Goal: Task Accomplishment & Management: Complete application form

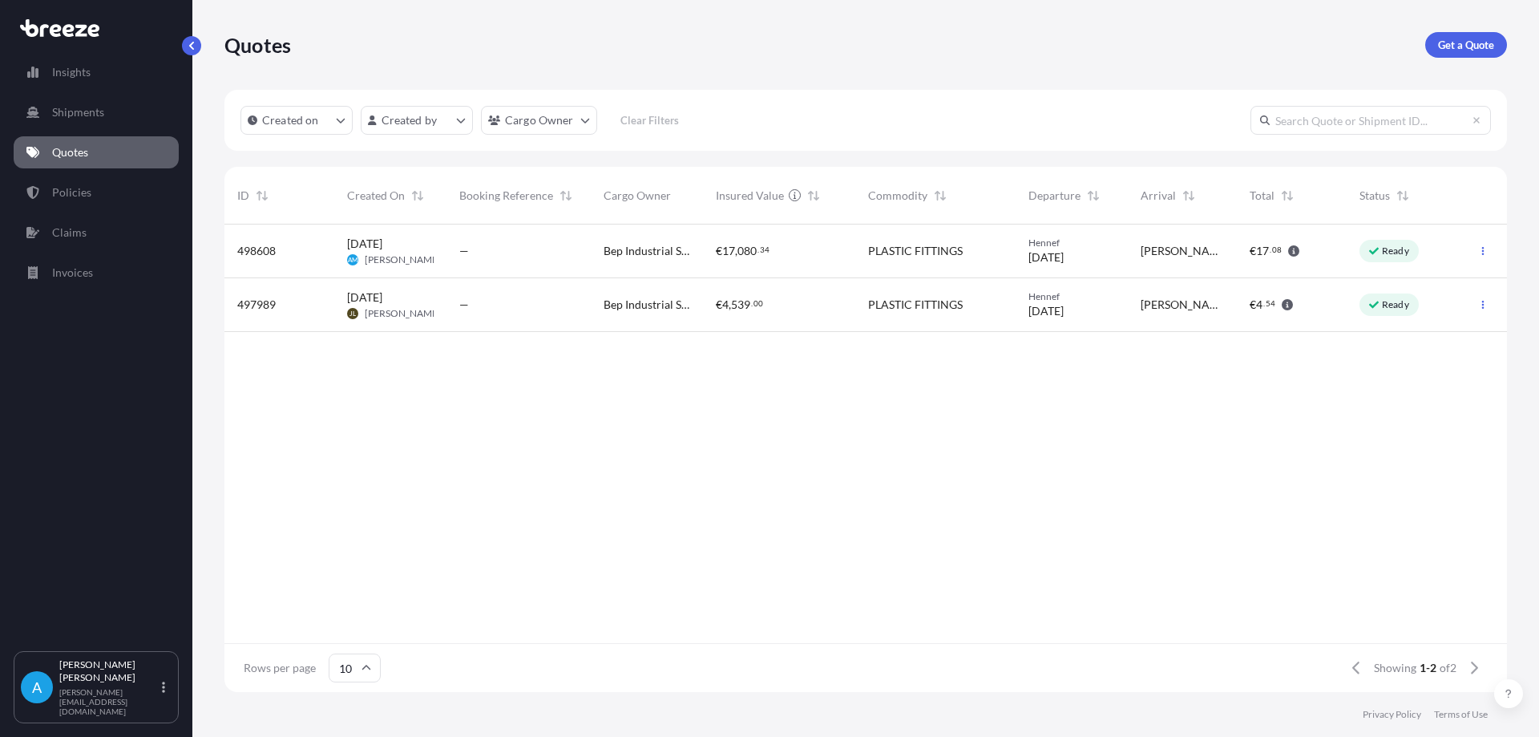
scroll to position [464, 1271]
click at [1487, 255] on icon "button" at bounding box center [1483, 251] width 10 height 10
click at [1402, 260] on p "Edit quote" at bounding box center [1405, 254] width 51 height 16
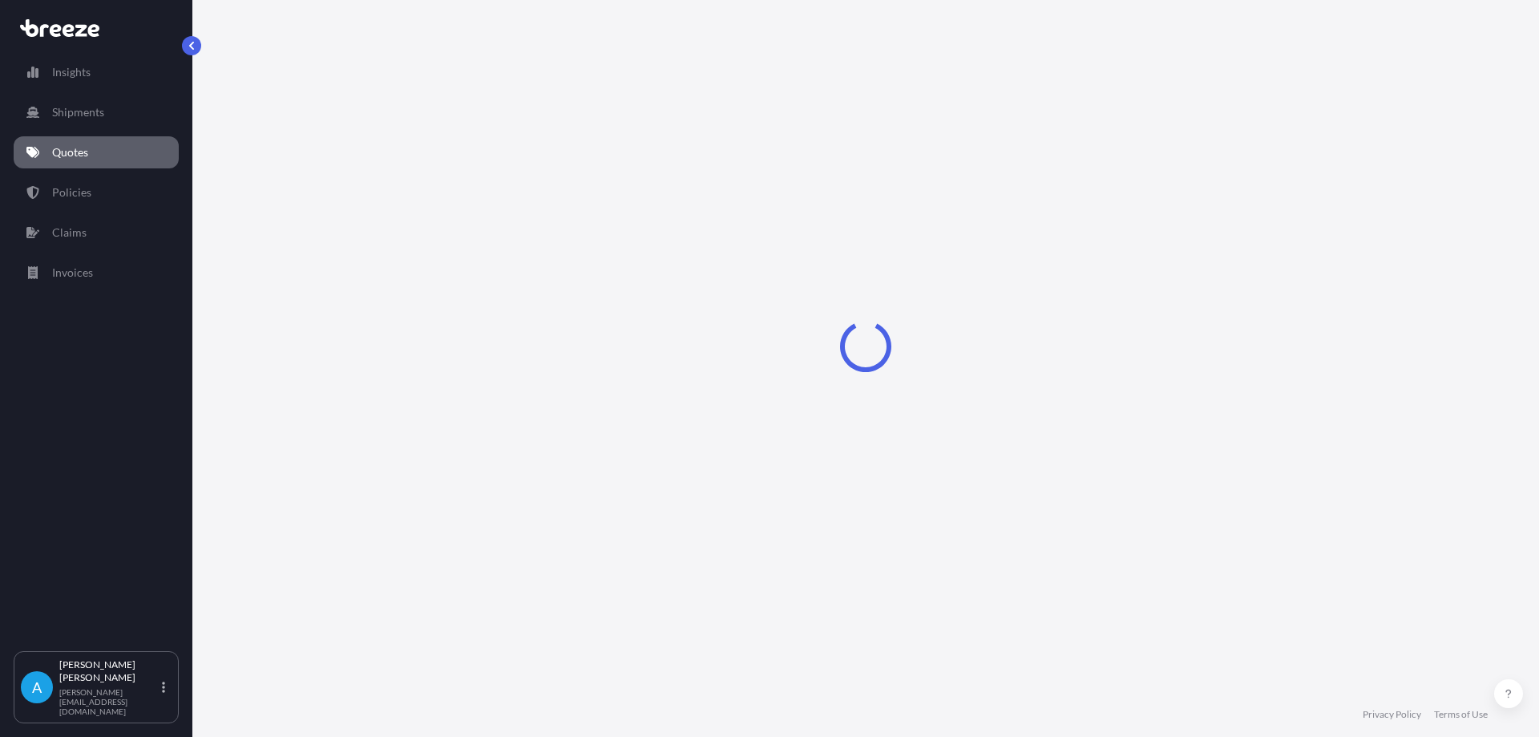
select select "Road"
select select "1"
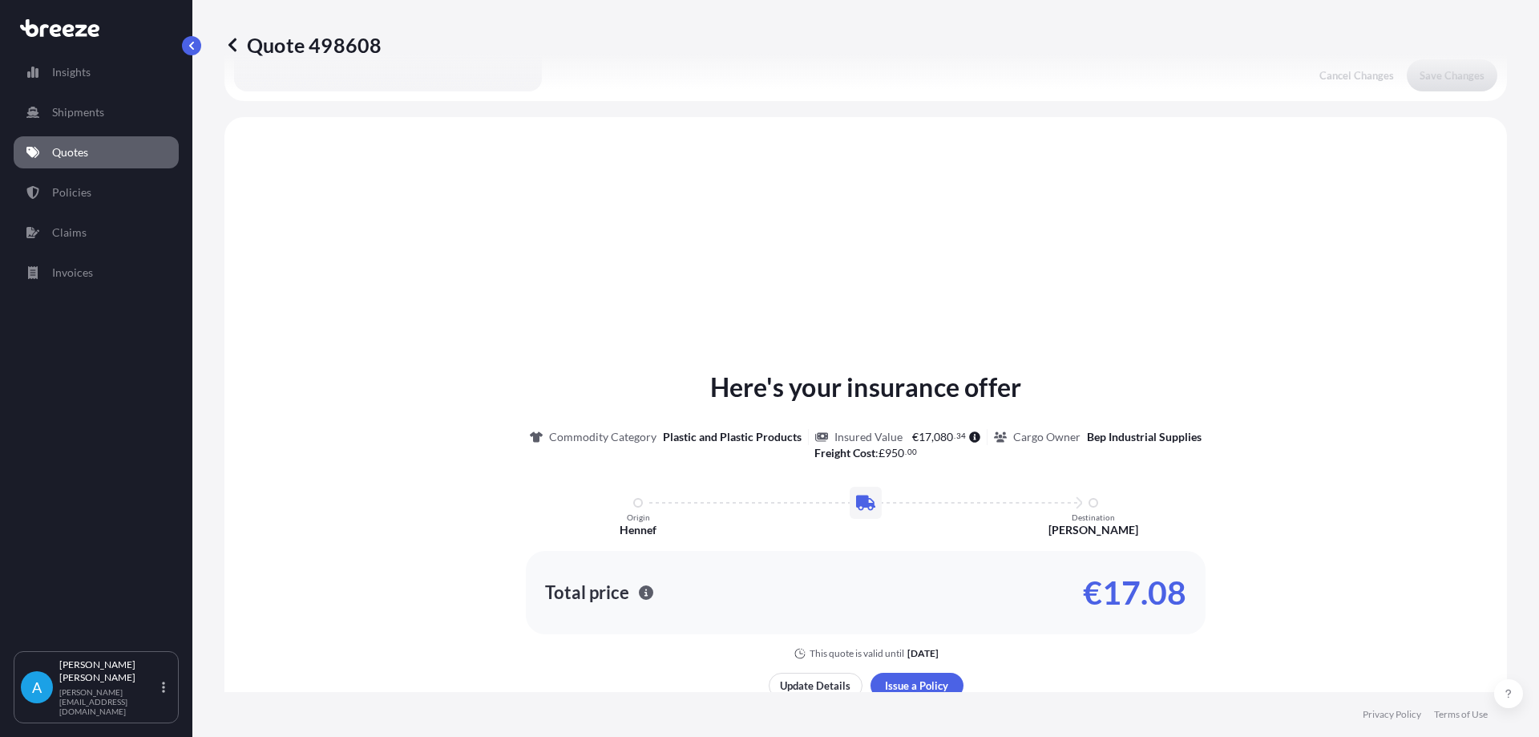
scroll to position [483, 0]
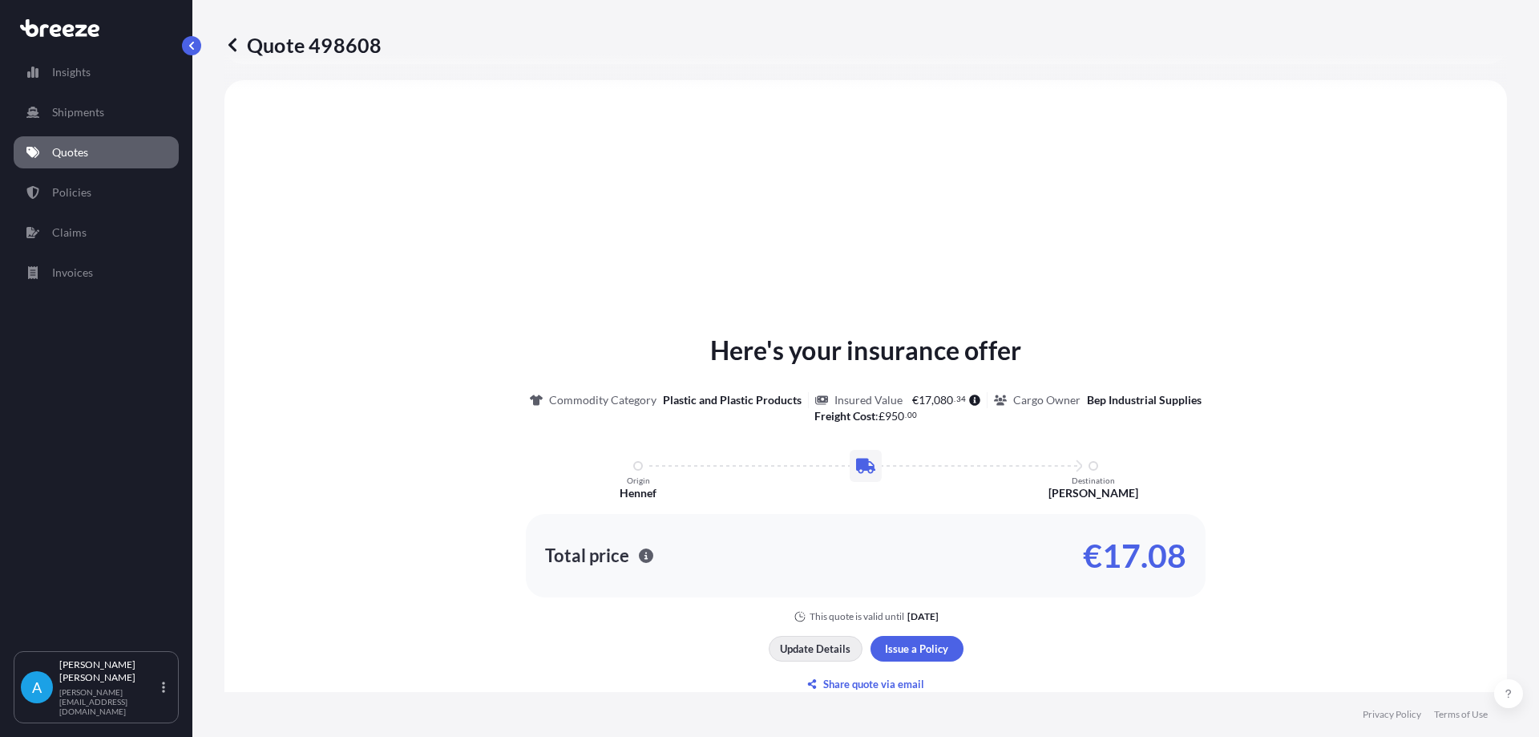
click at [835, 651] on p "Update Details" at bounding box center [815, 649] width 71 height 16
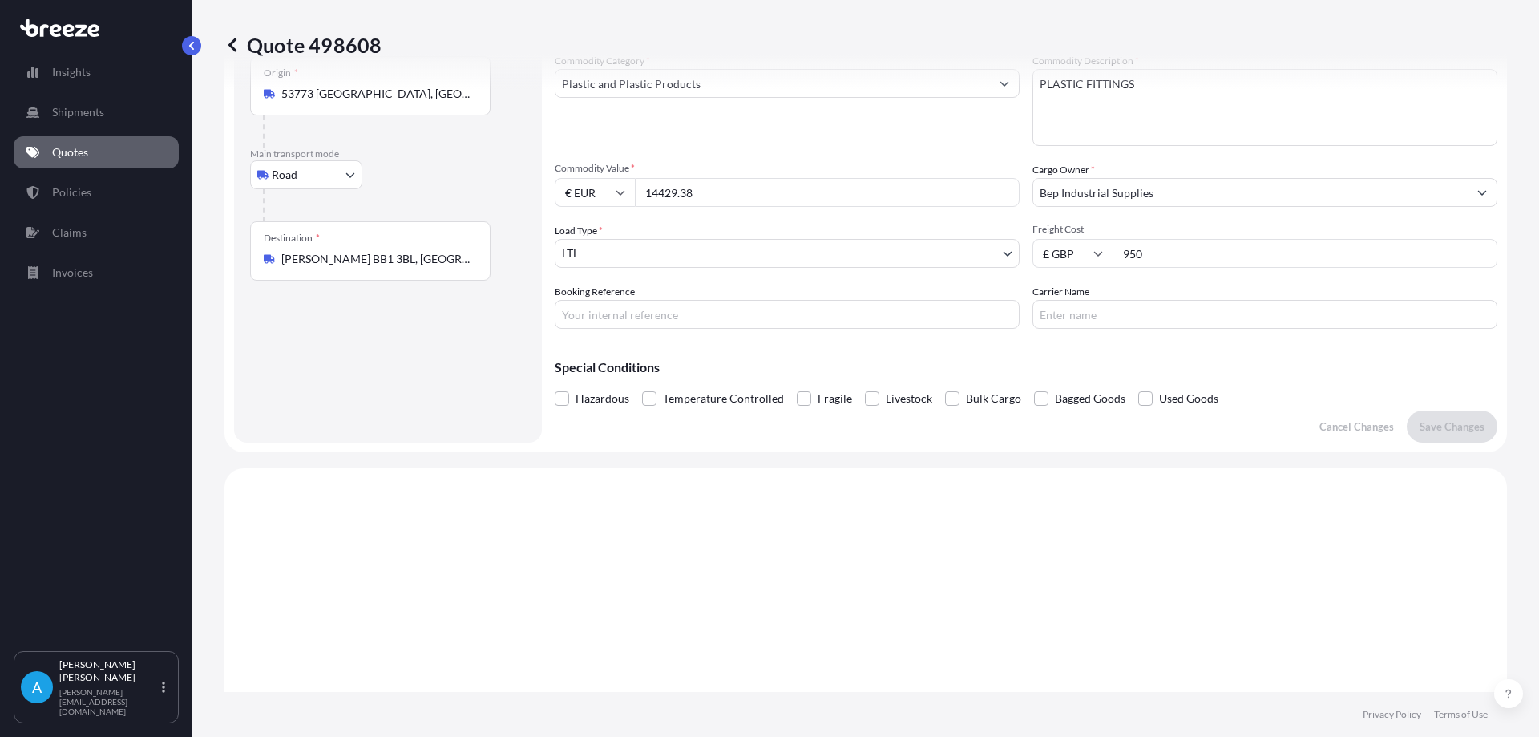
scroll to position [26, 0]
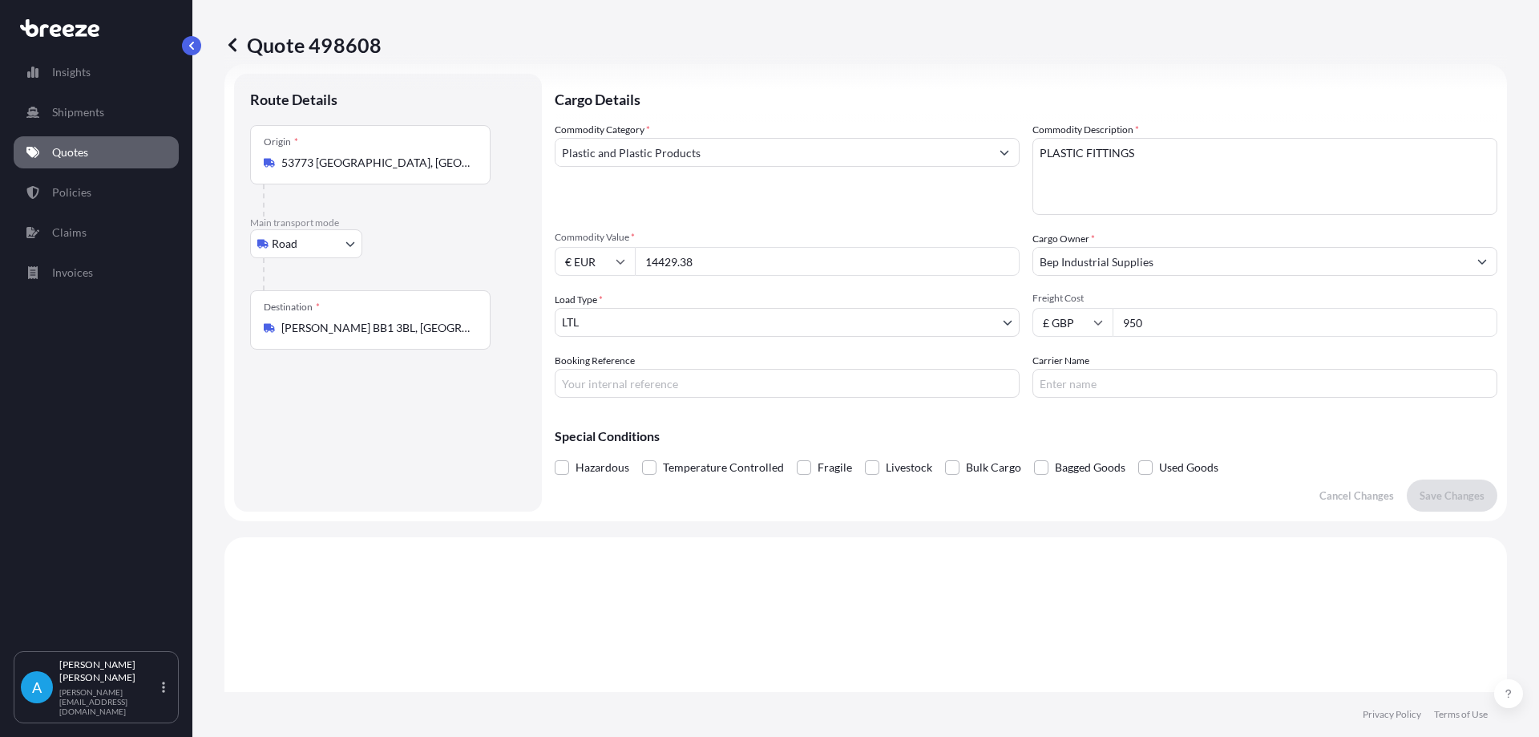
click at [59, 152] on p "Quotes" at bounding box center [70, 152] width 36 height 16
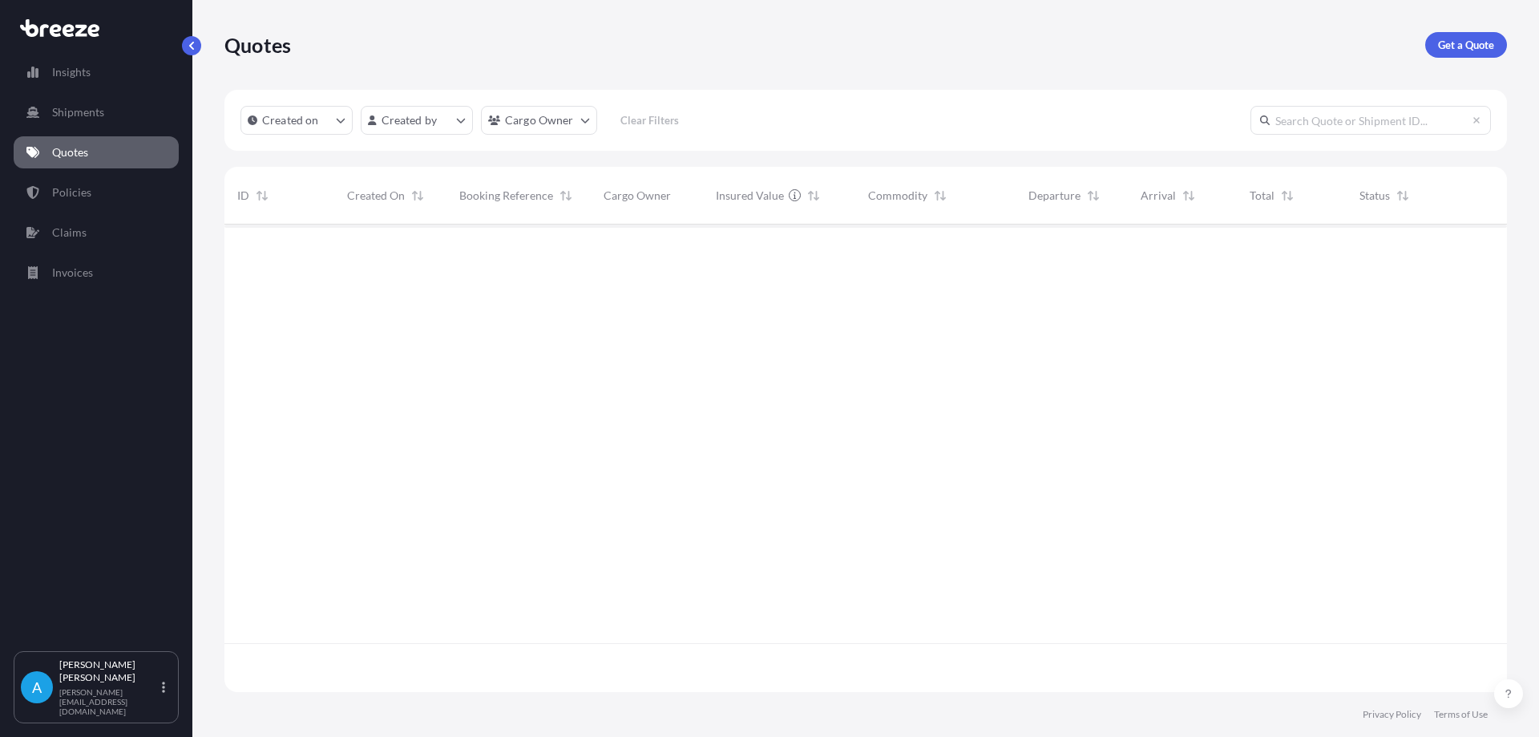
scroll to position [464, 1271]
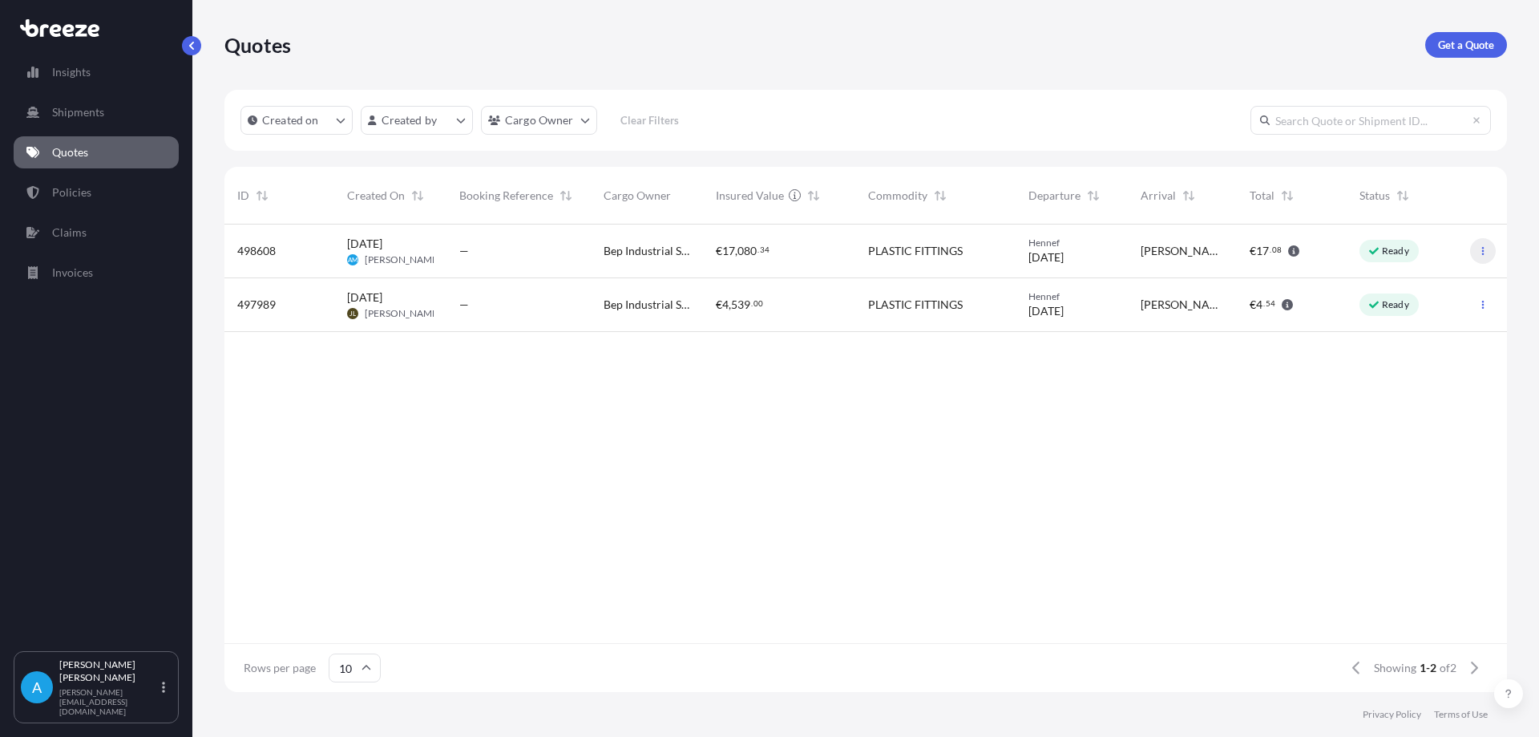
click at [1474, 253] on button "button" at bounding box center [1483, 251] width 26 height 26
click at [1413, 255] on p "Edit quote" at bounding box center [1405, 254] width 51 height 16
select select "Road"
select select "1"
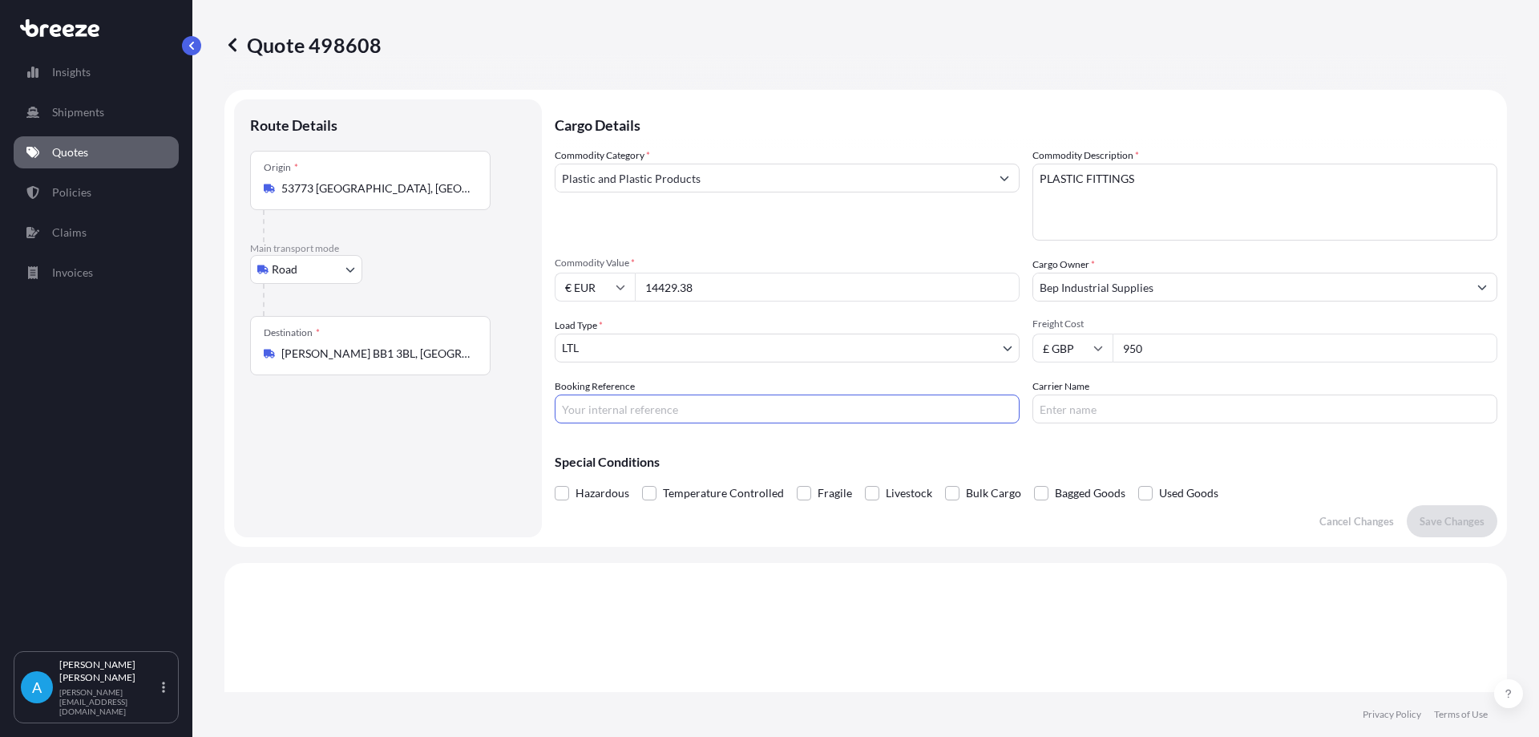
click at [597, 406] on input "Booking Reference" at bounding box center [787, 408] width 465 height 29
type input "B-Ri251104"
click at [1436, 522] on p "Save Changes" at bounding box center [1452, 521] width 65 height 16
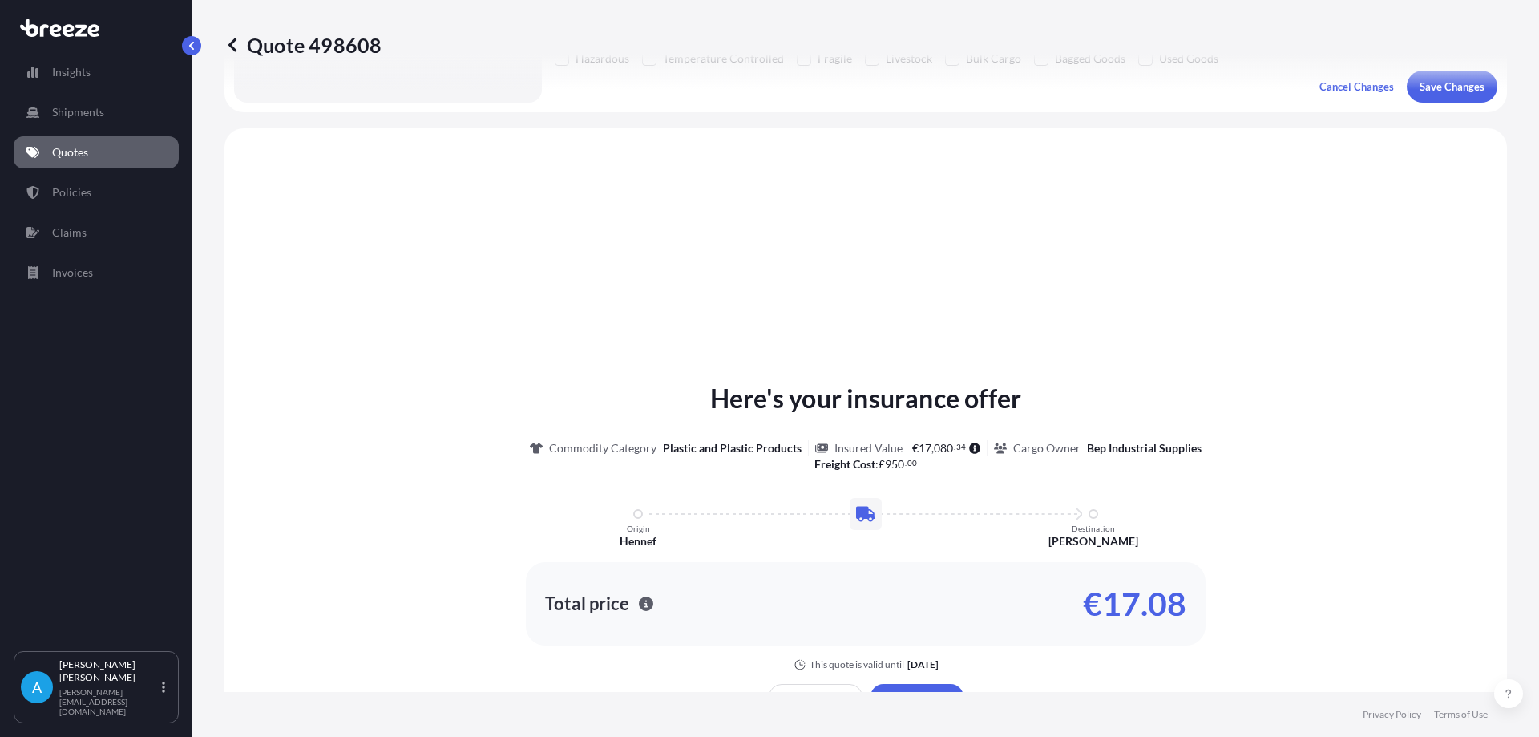
scroll to position [483, 0]
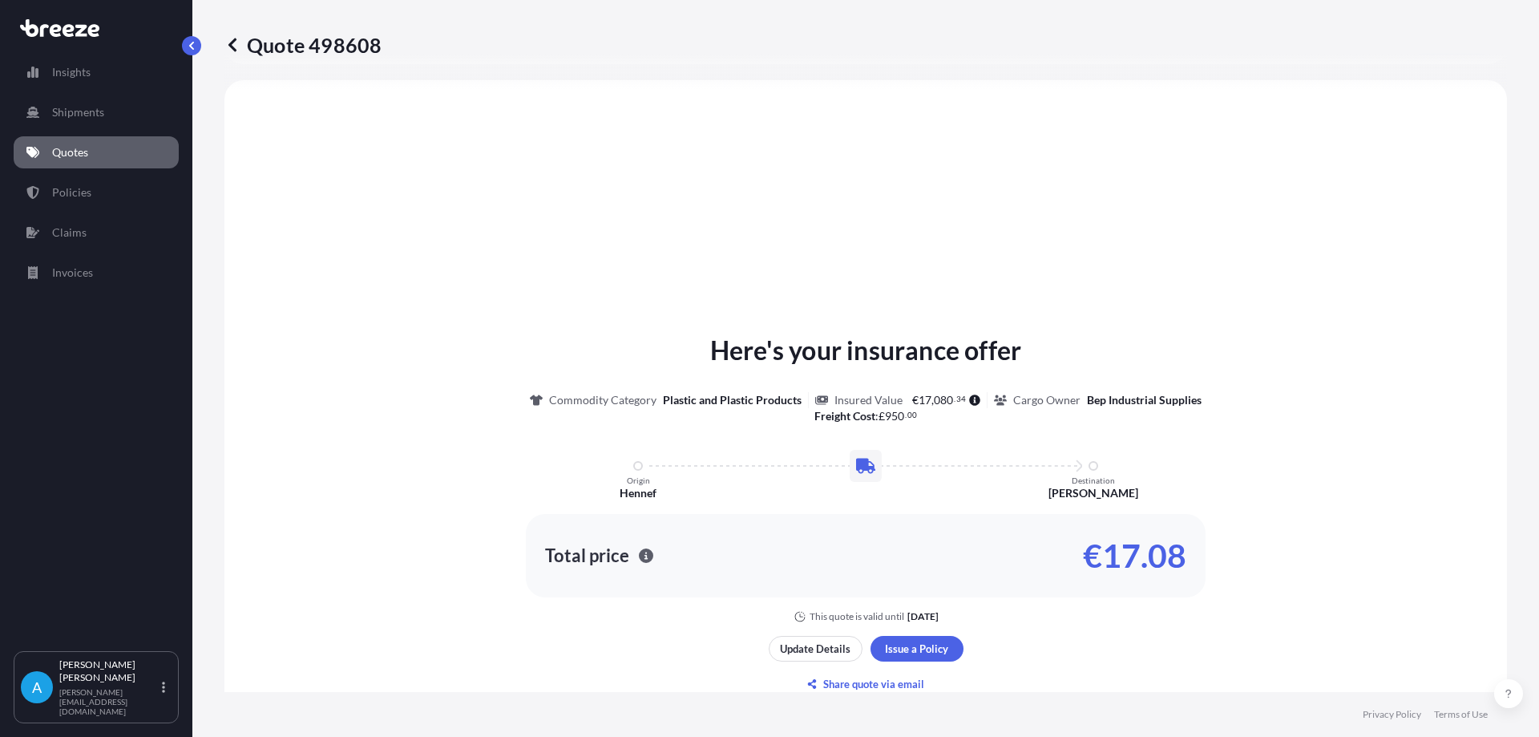
select select "Road"
select select "1"
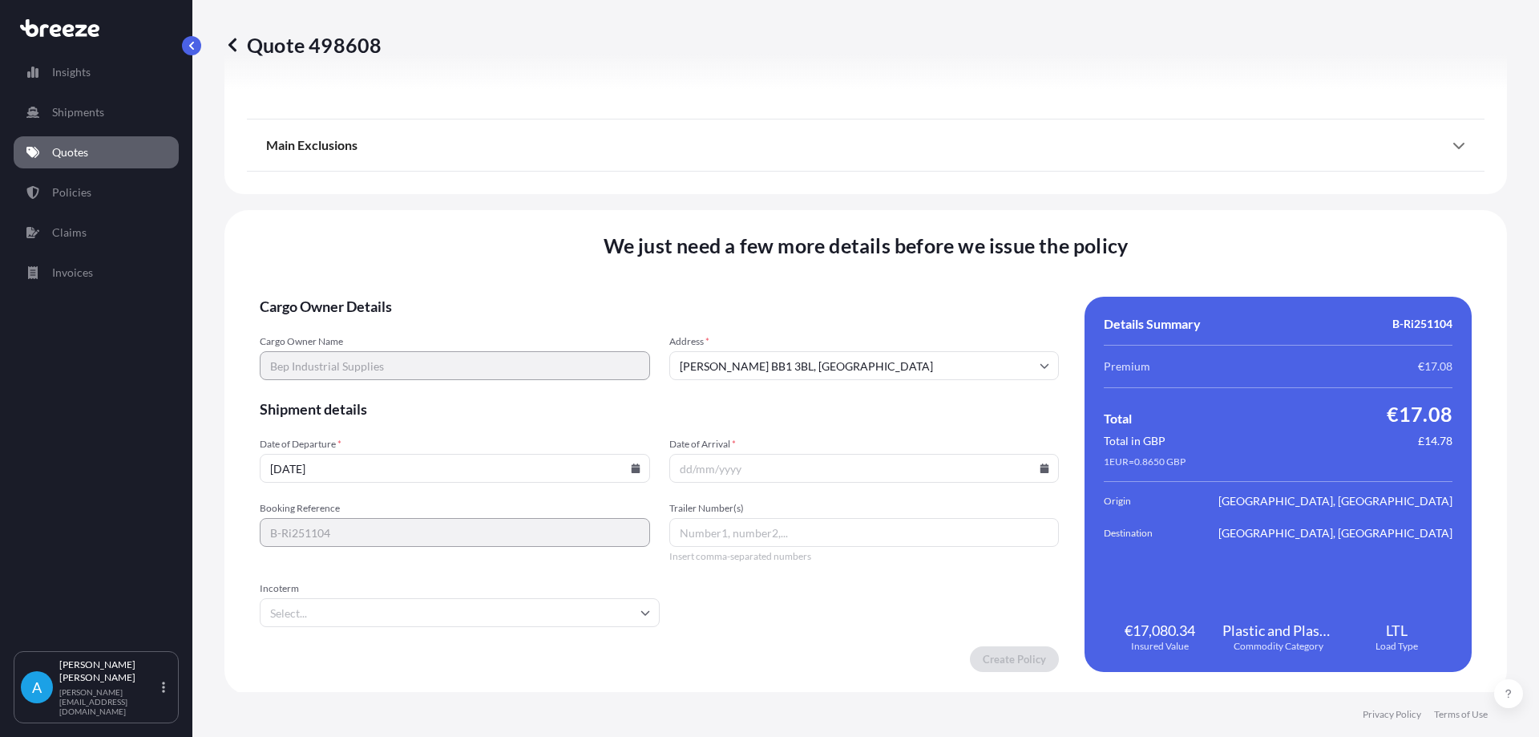
scroll to position [1808, 0]
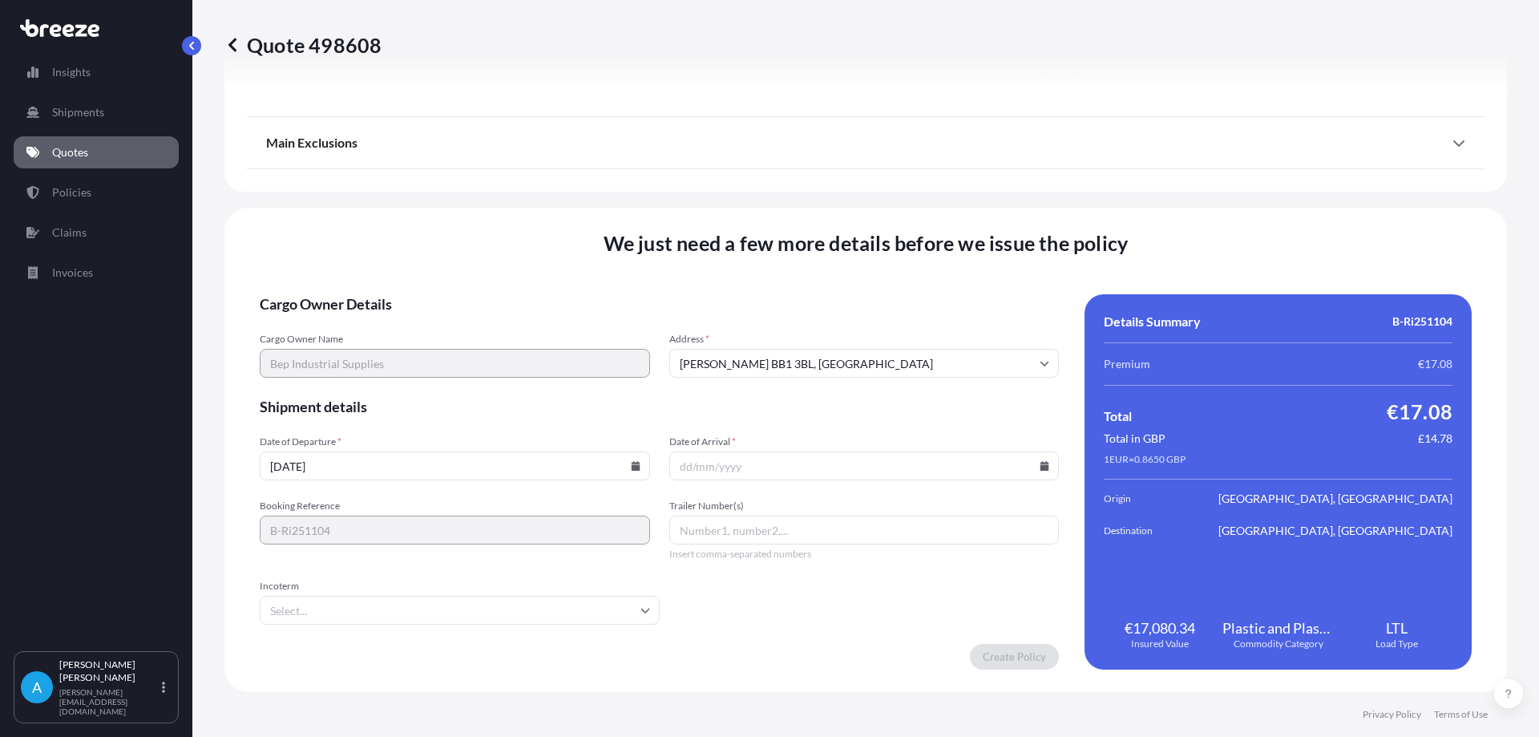
click at [386, 464] on input "[DATE]" at bounding box center [455, 465] width 390 height 29
click at [631, 470] on icon at bounding box center [635, 466] width 9 height 10
click at [418, 290] on button "10" at bounding box center [405, 290] width 26 height 26
type input "[DATE]"
click at [712, 469] on input "Date of Arrival *" at bounding box center [864, 465] width 390 height 29
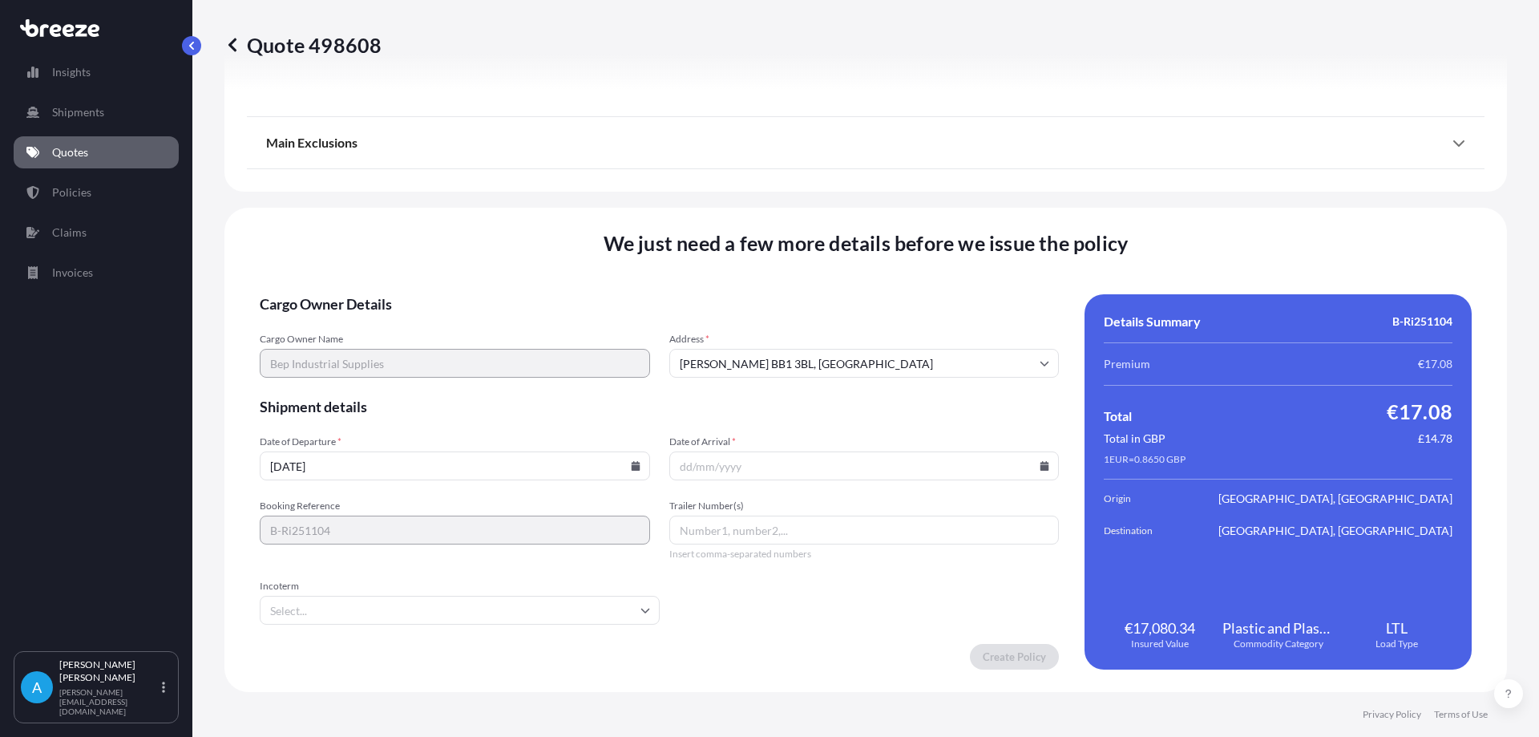
click at [1041, 465] on icon at bounding box center [1045, 466] width 9 height 10
click at [783, 329] on button "16" at bounding box center [779, 318] width 26 height 26
type input "[DATE]"
click at [720, 530] on input "Trailer Number(s)" at bounding box center [864, 530] width 390 height 29
type input "IS41BRZ"
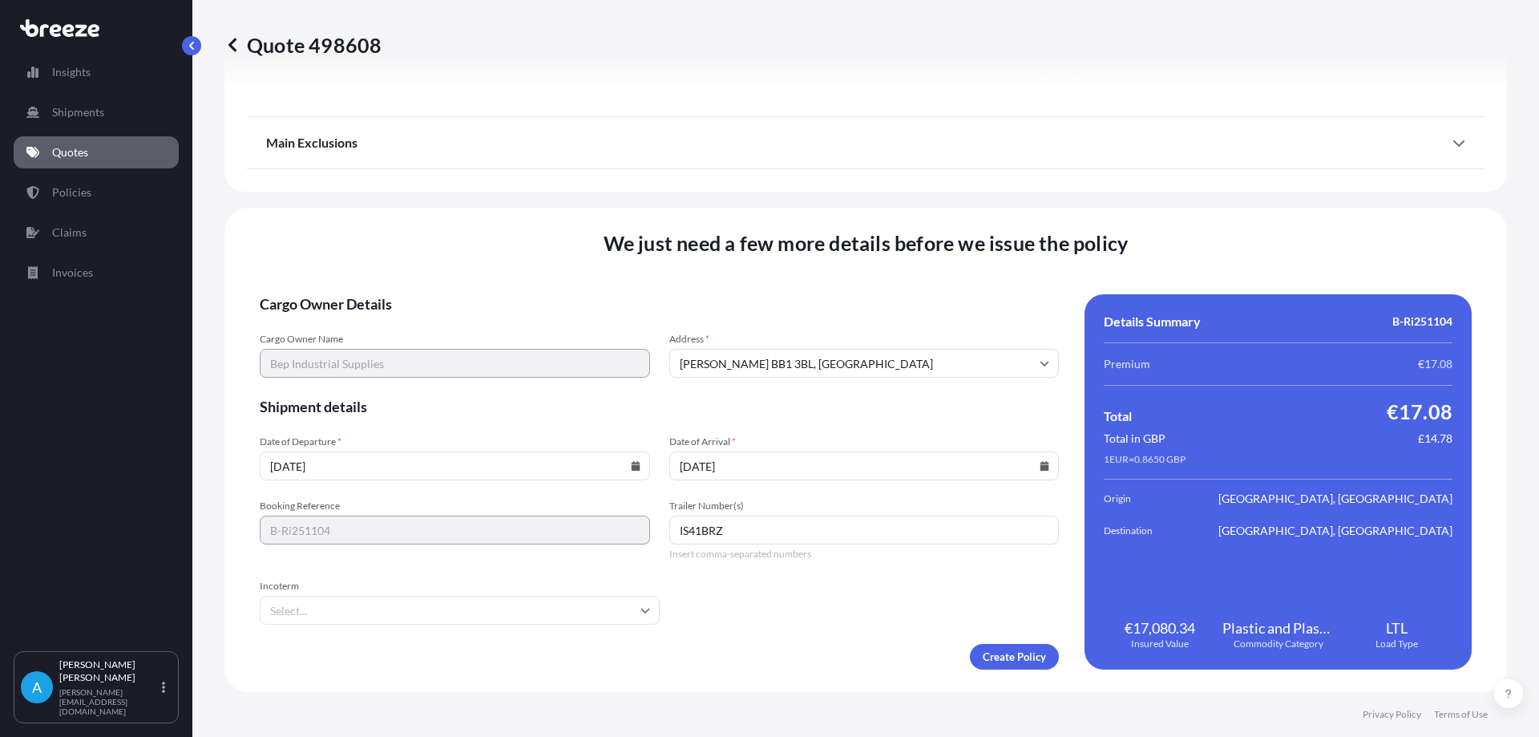
click at [435, 613] on input "Incoterm" at bounding box center [460, 610] width 400 height 29
type input "FCA"
click at [556, 651] on li "FCA" at bounding box center [457, 652] width 383 height 30
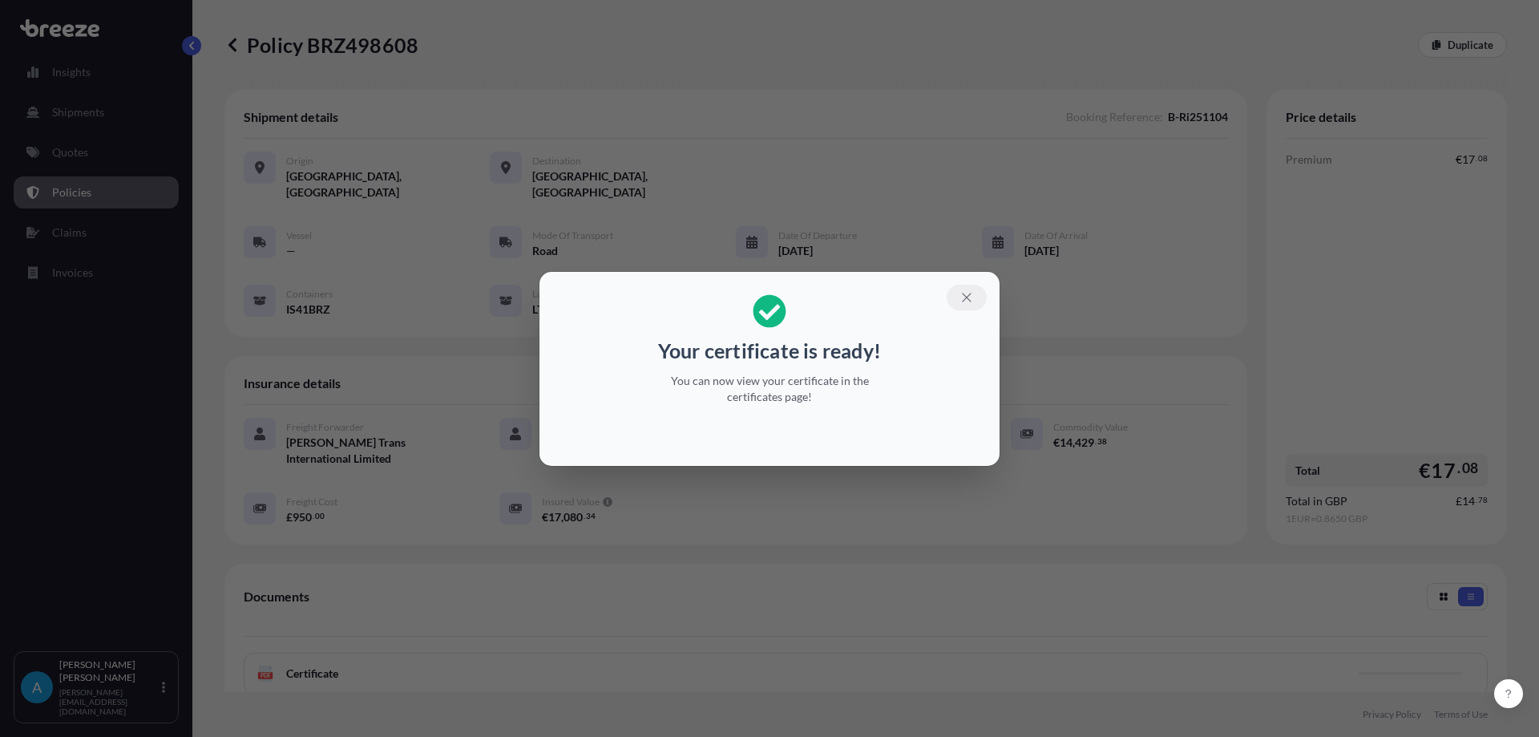
click at [976, 293] on button "button" at bounding box center [967, 298] width 40 height 26
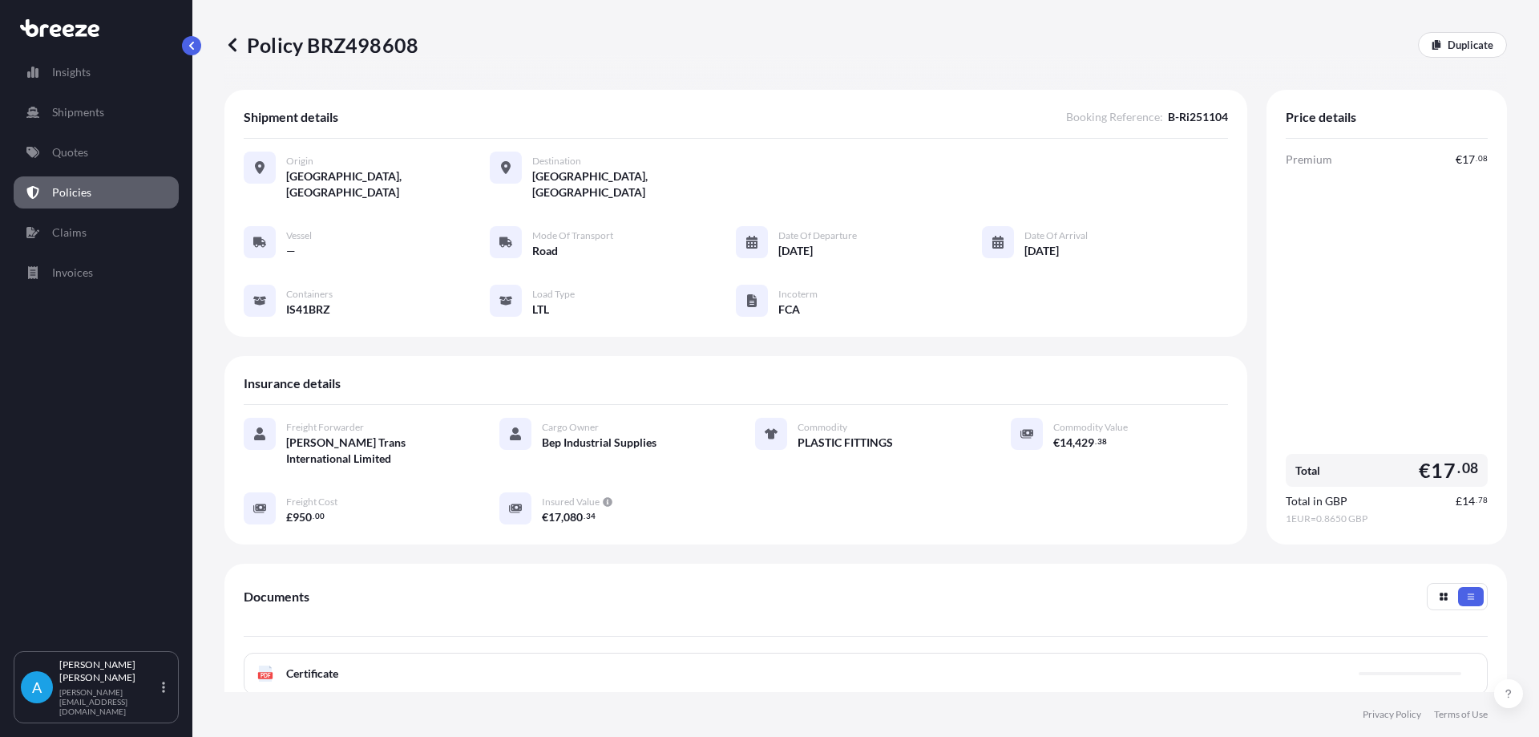
click at [385, 653] on div "PDF Certificate" at bounding box center [866, 674] width 1244 height 42
click at [385, 653] on link "PDF Certificate [DATE]" at bounding box center [866, 674] width 1244 height 42
click at [74, 144] on link "Quotes" at bounding box center [96, 152] width 165 height 32
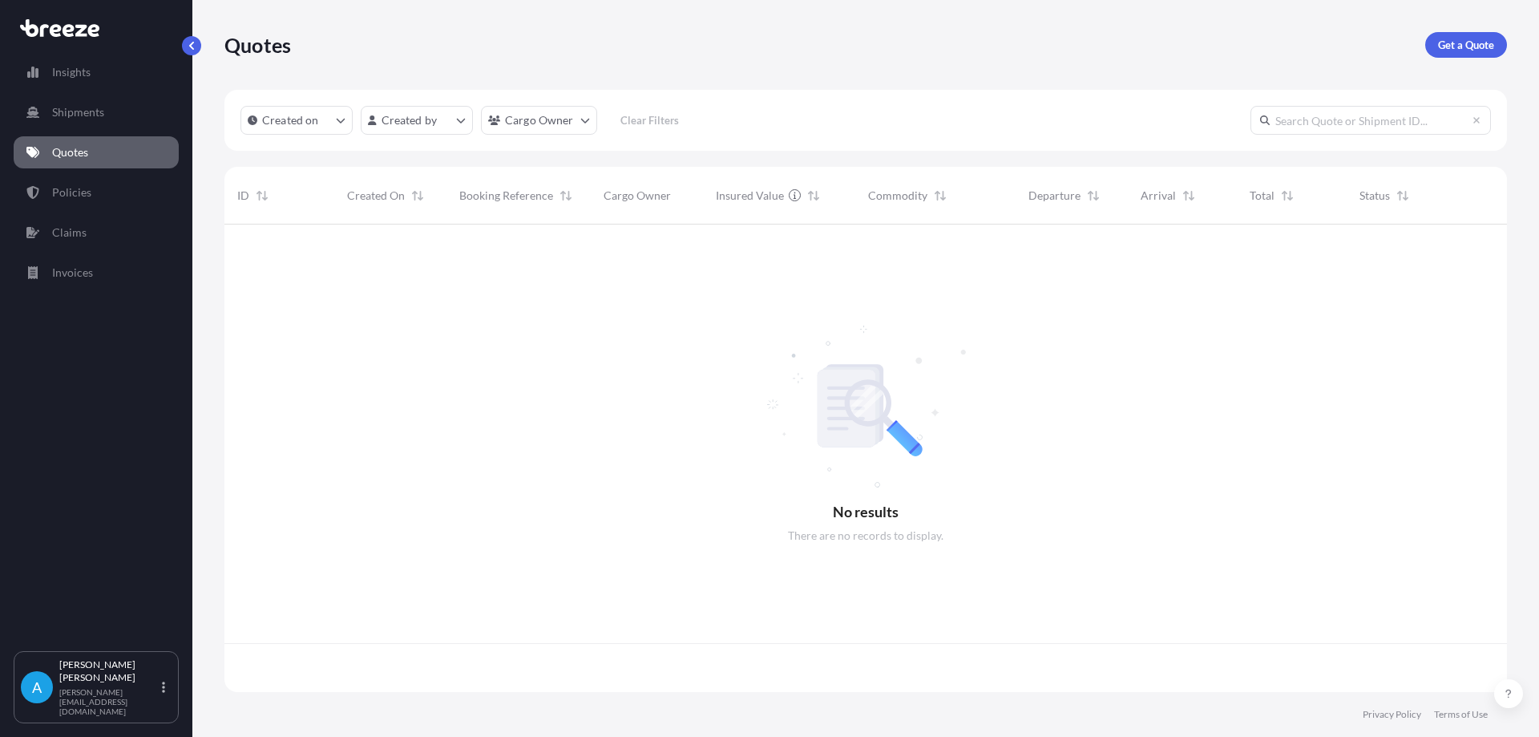
scroll to position [464, 1271]
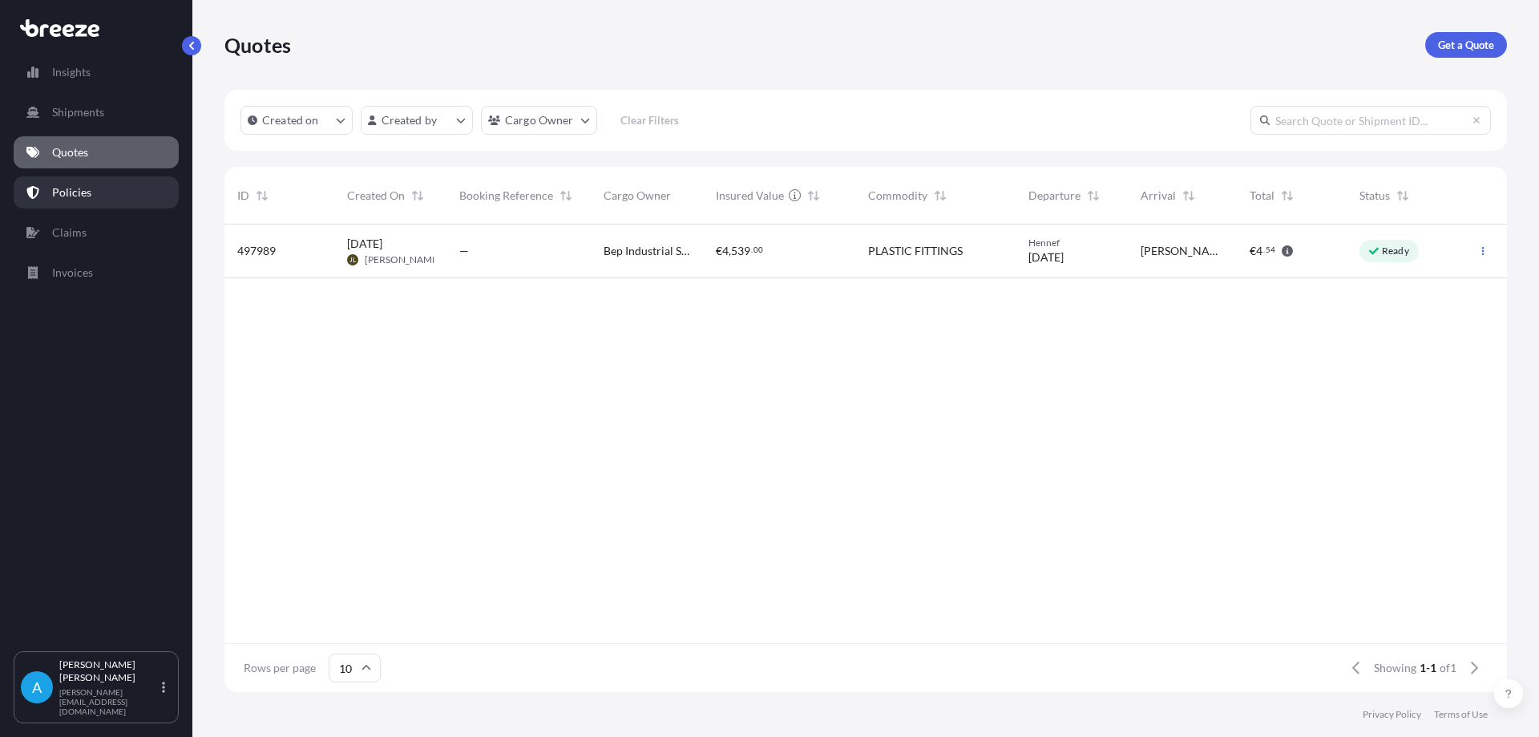
click at [63, 192] on p "Policies" at bounding box center [71, 192] width 39 height 16
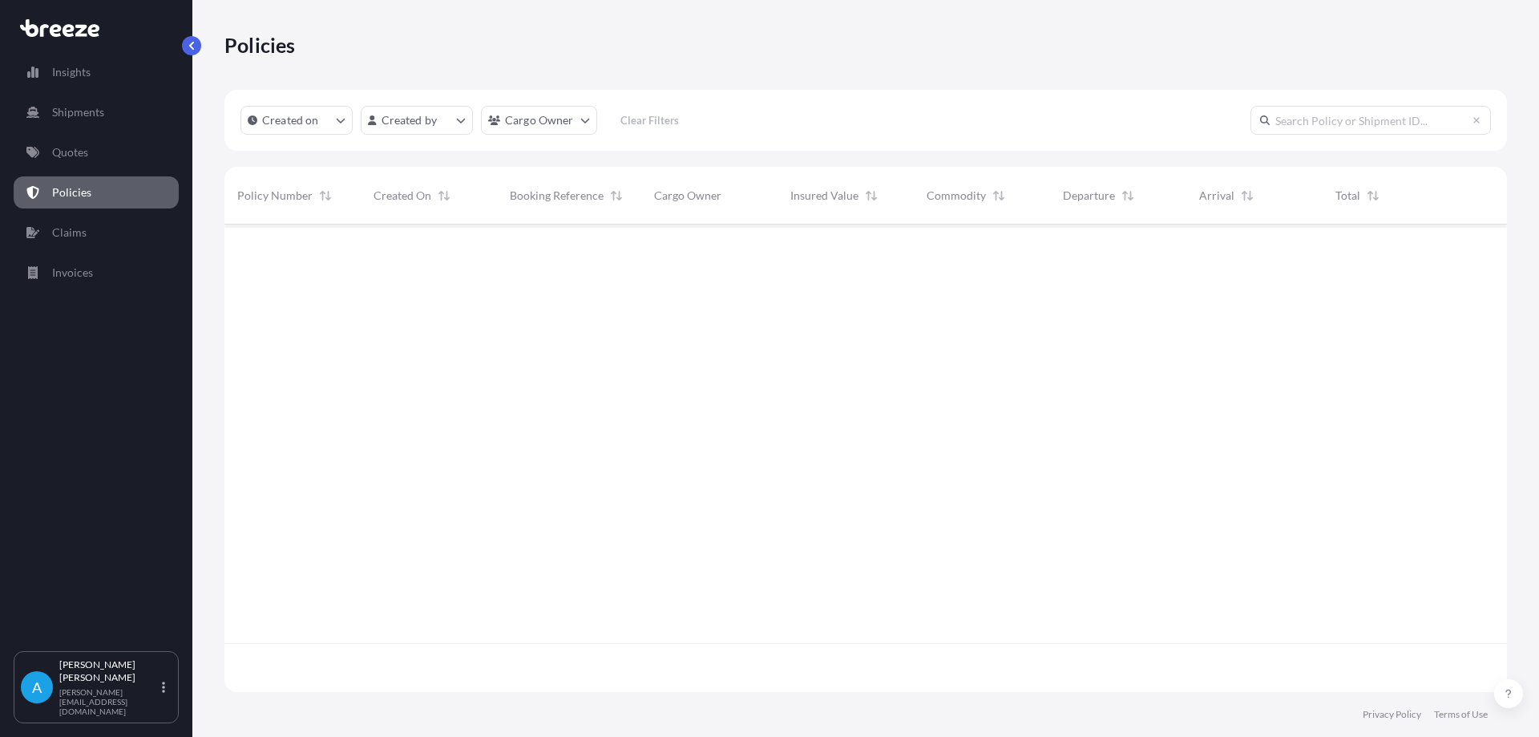
scroll to position [464, 1271]
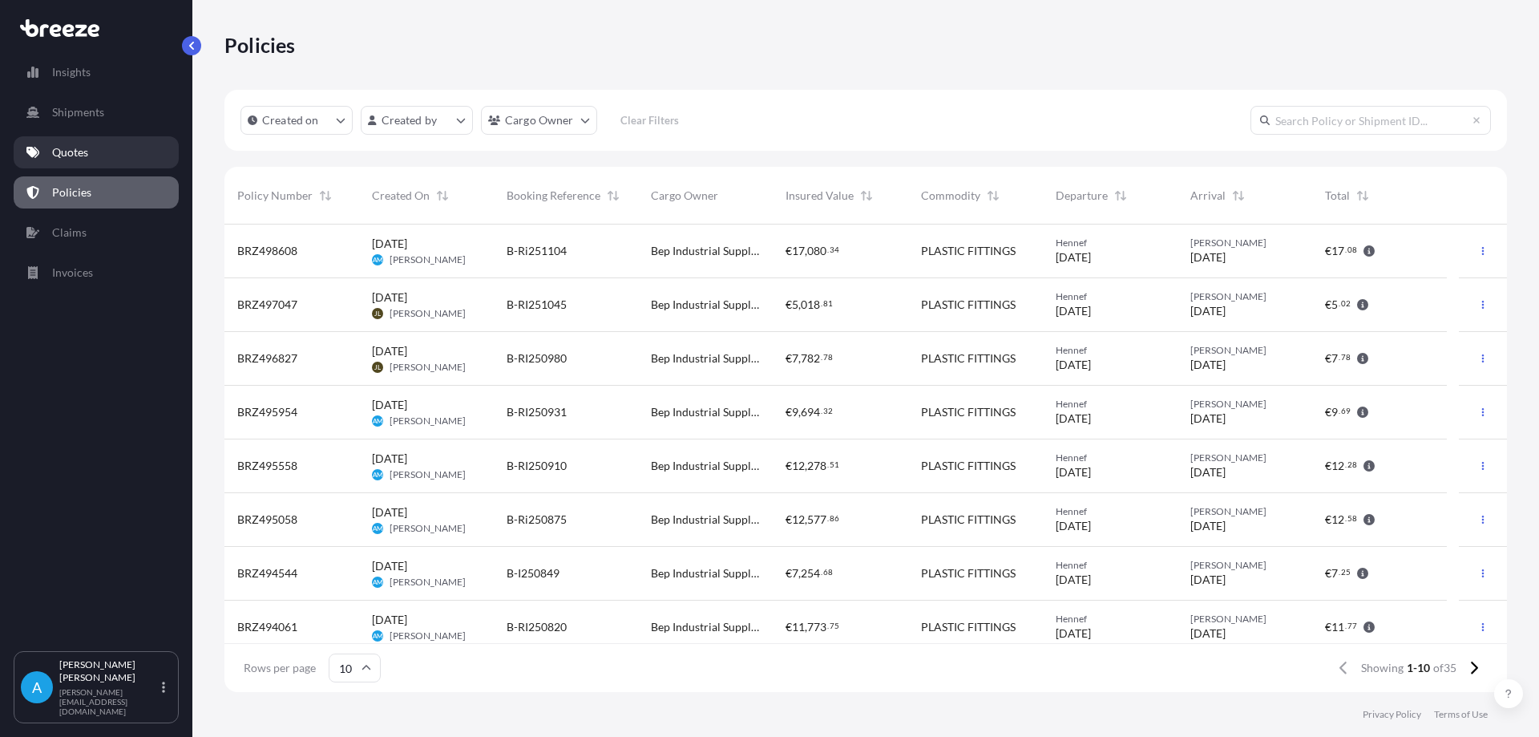
click at [96, 157] on link "Quotes" at bounding box center [96, 152] width 165 height 32
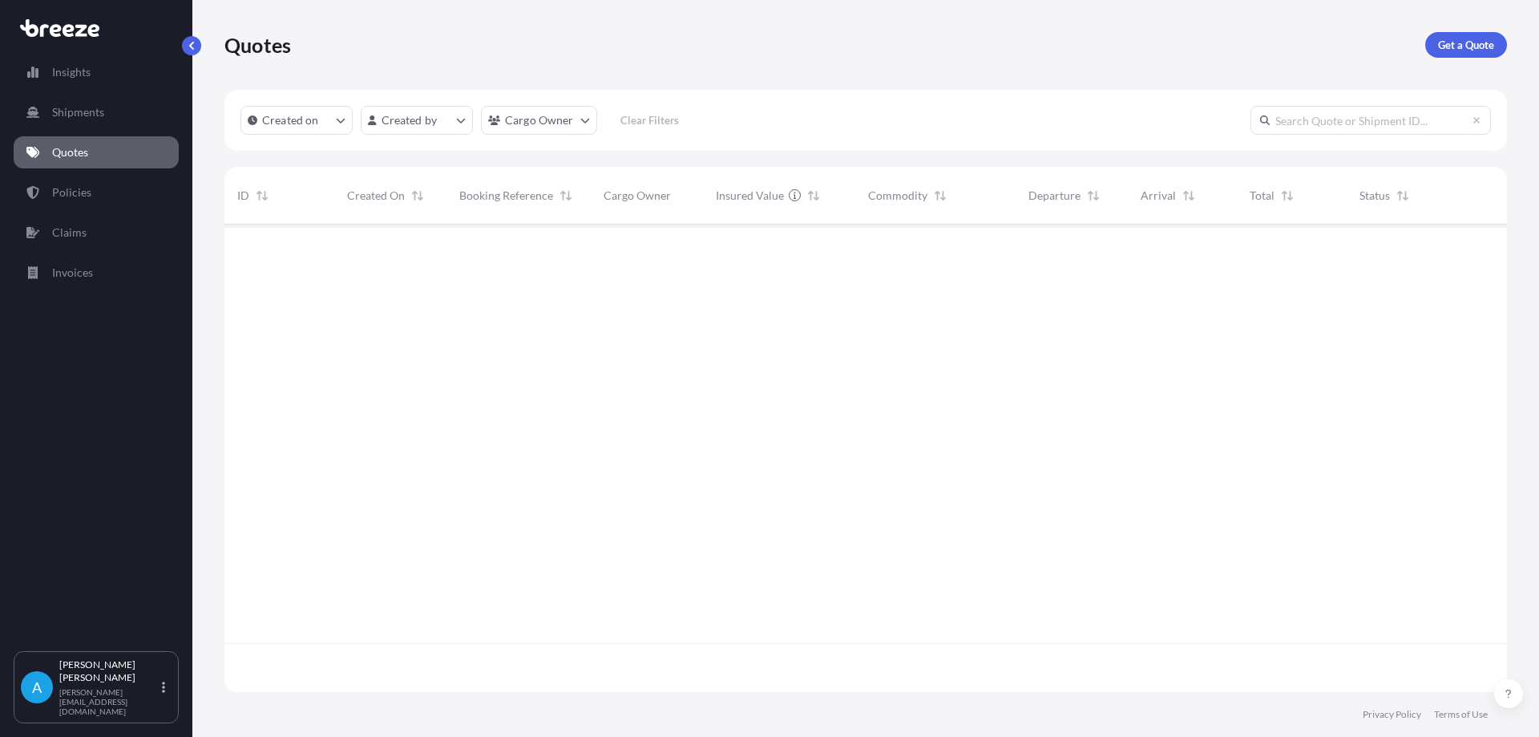
scroll to position [464, 1271]
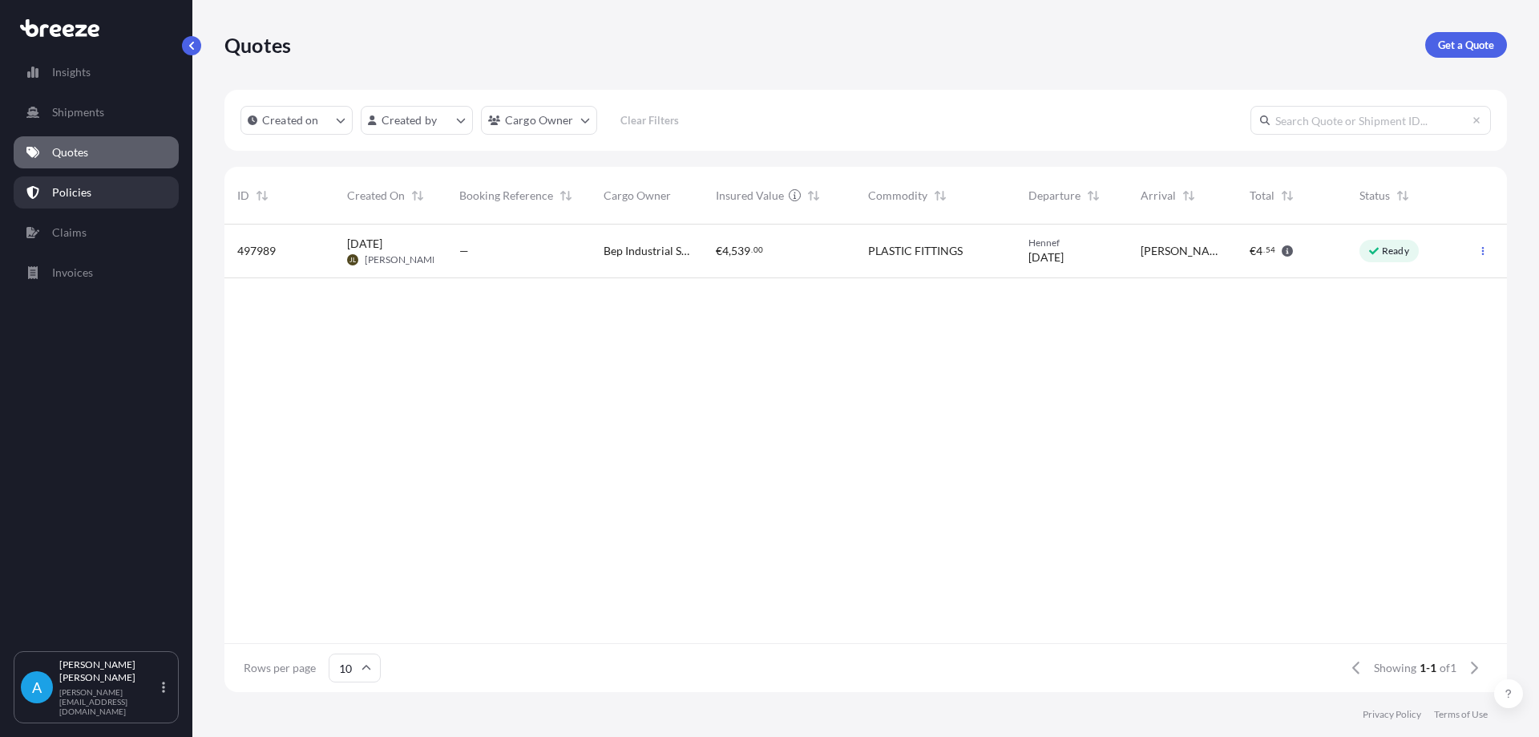
click at [85, 186] on p "Policies" at bounding box center [71, 192] width 39 height 16
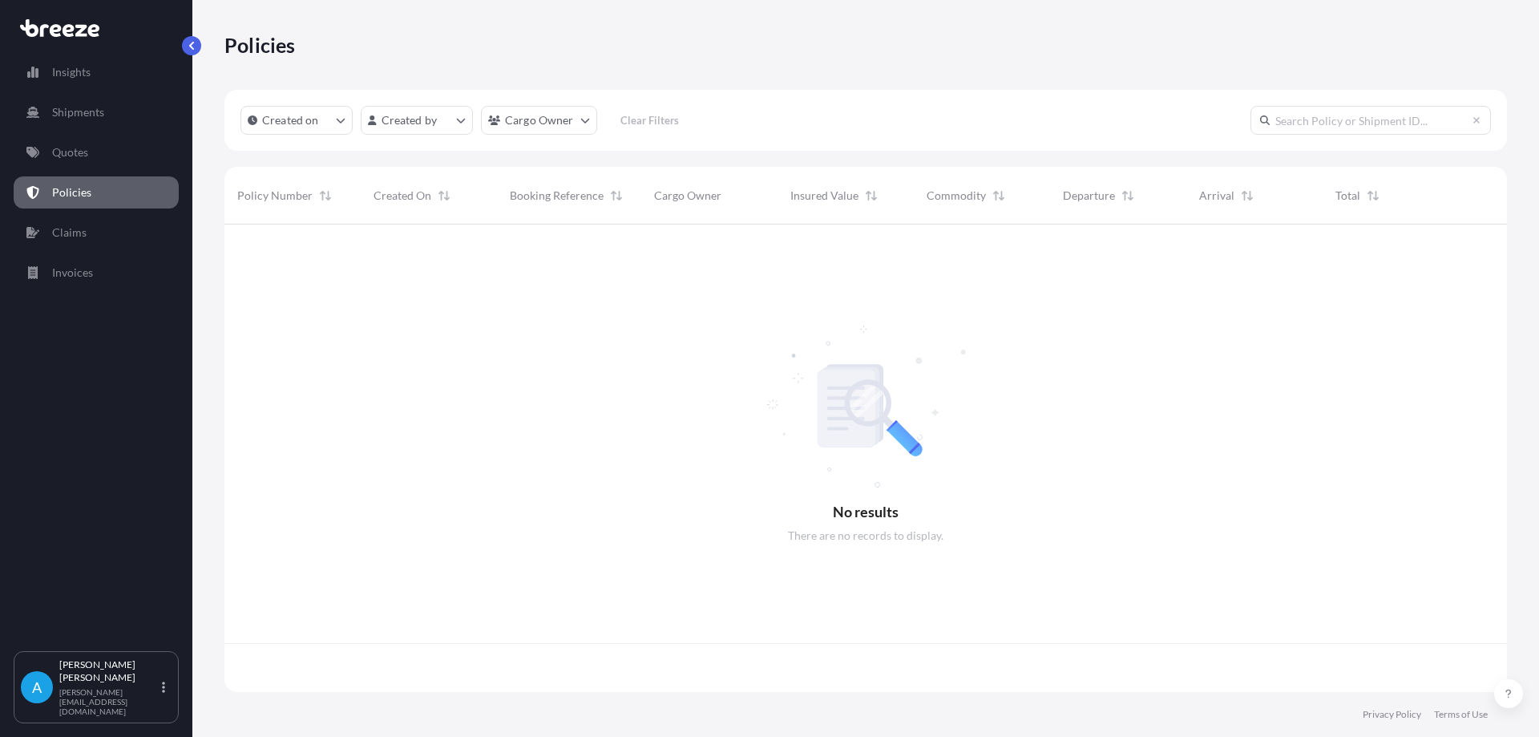
scroll to position [464, 1271]
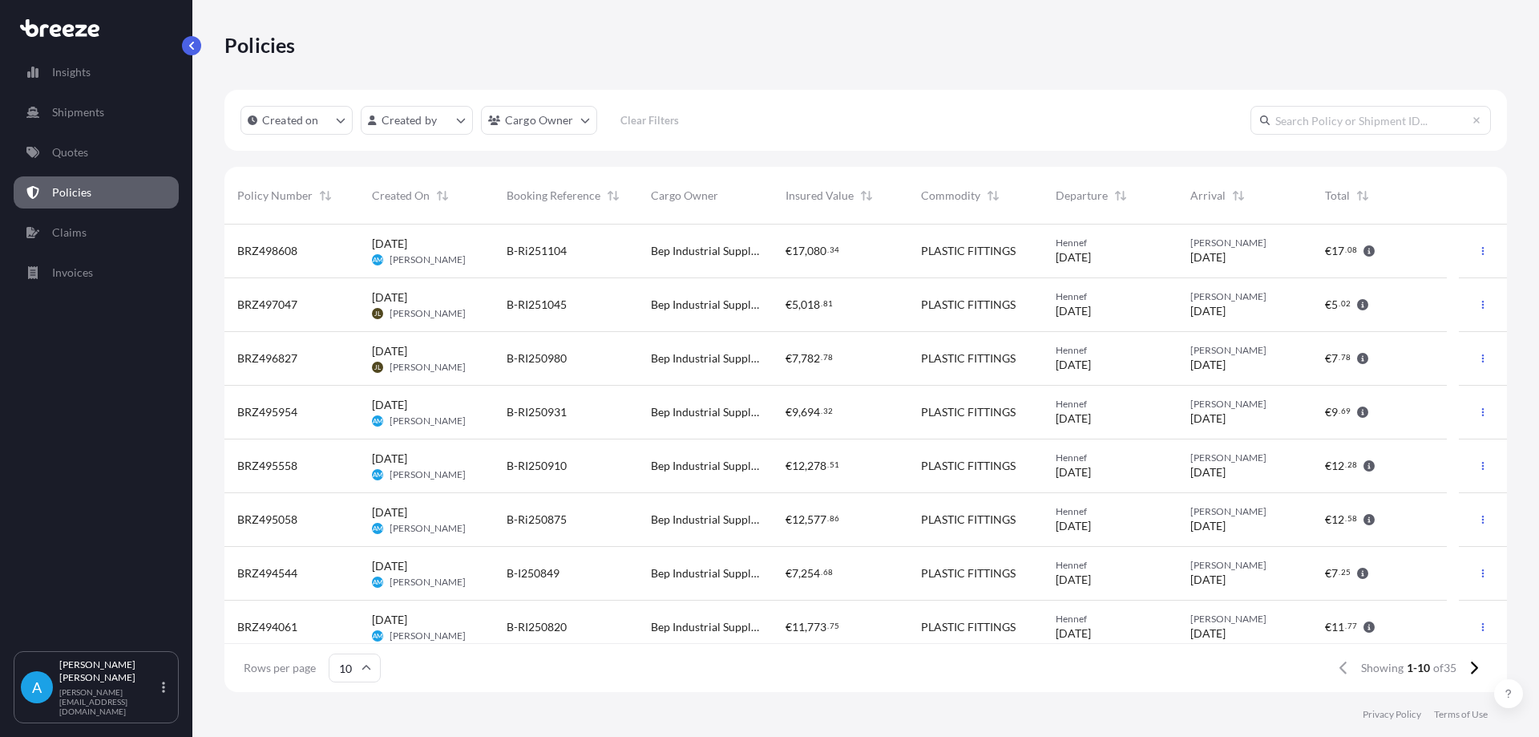
click at [263, 309] on span "BRZ497047" at bounding box center [267, 305] width 60 height 16
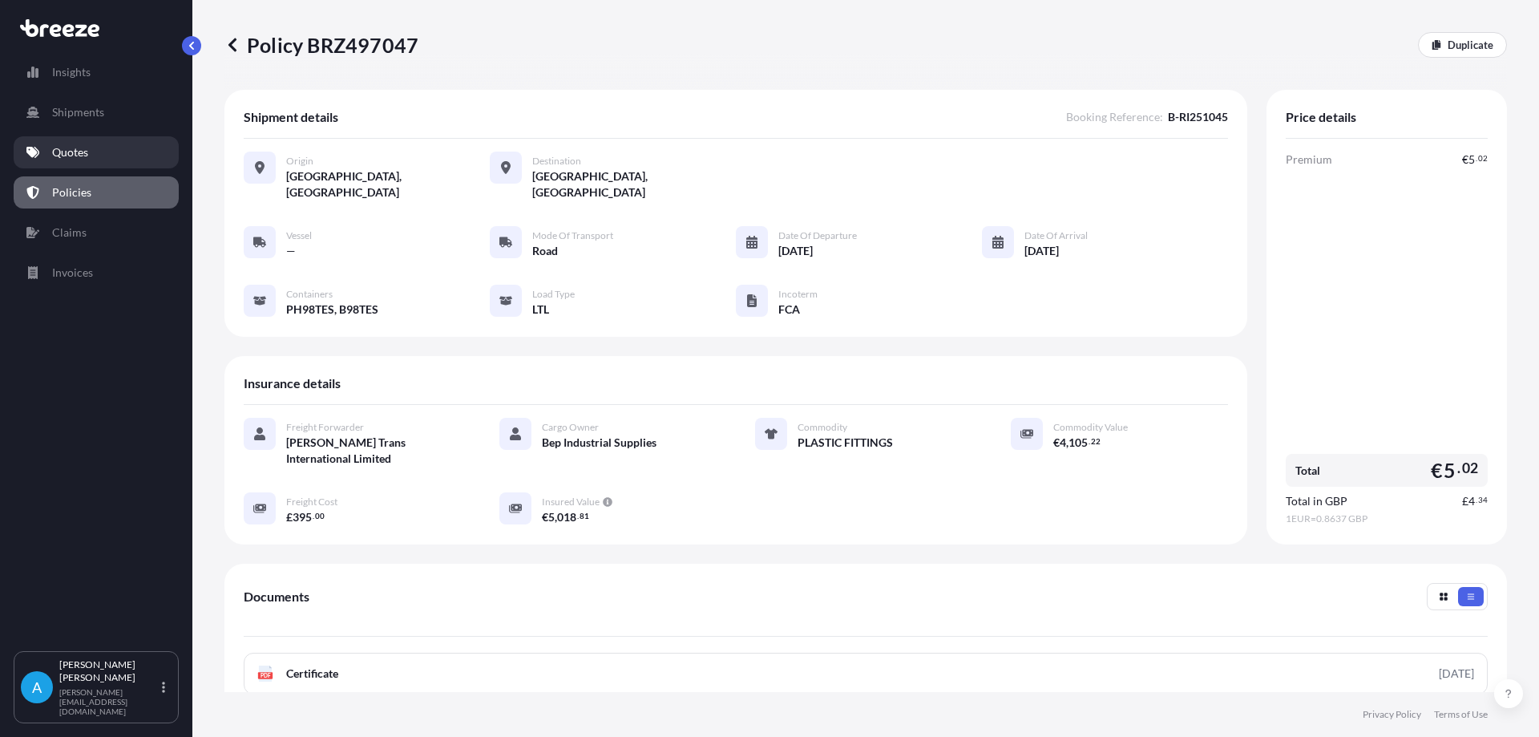
click at [103, 145] on link "Quotes" at bounding box center [96, 152] width 165 height 32
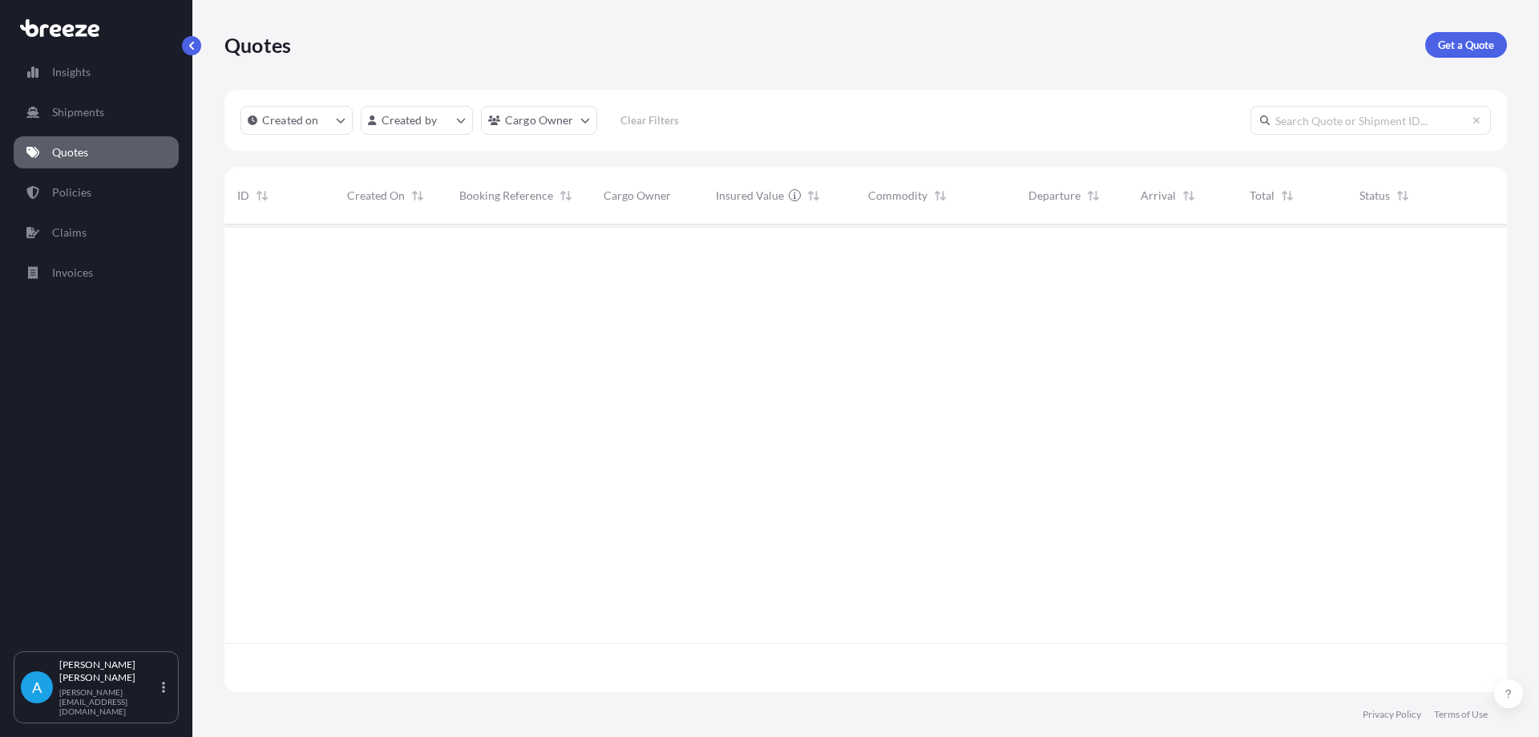
scroll to position [464, 1271]
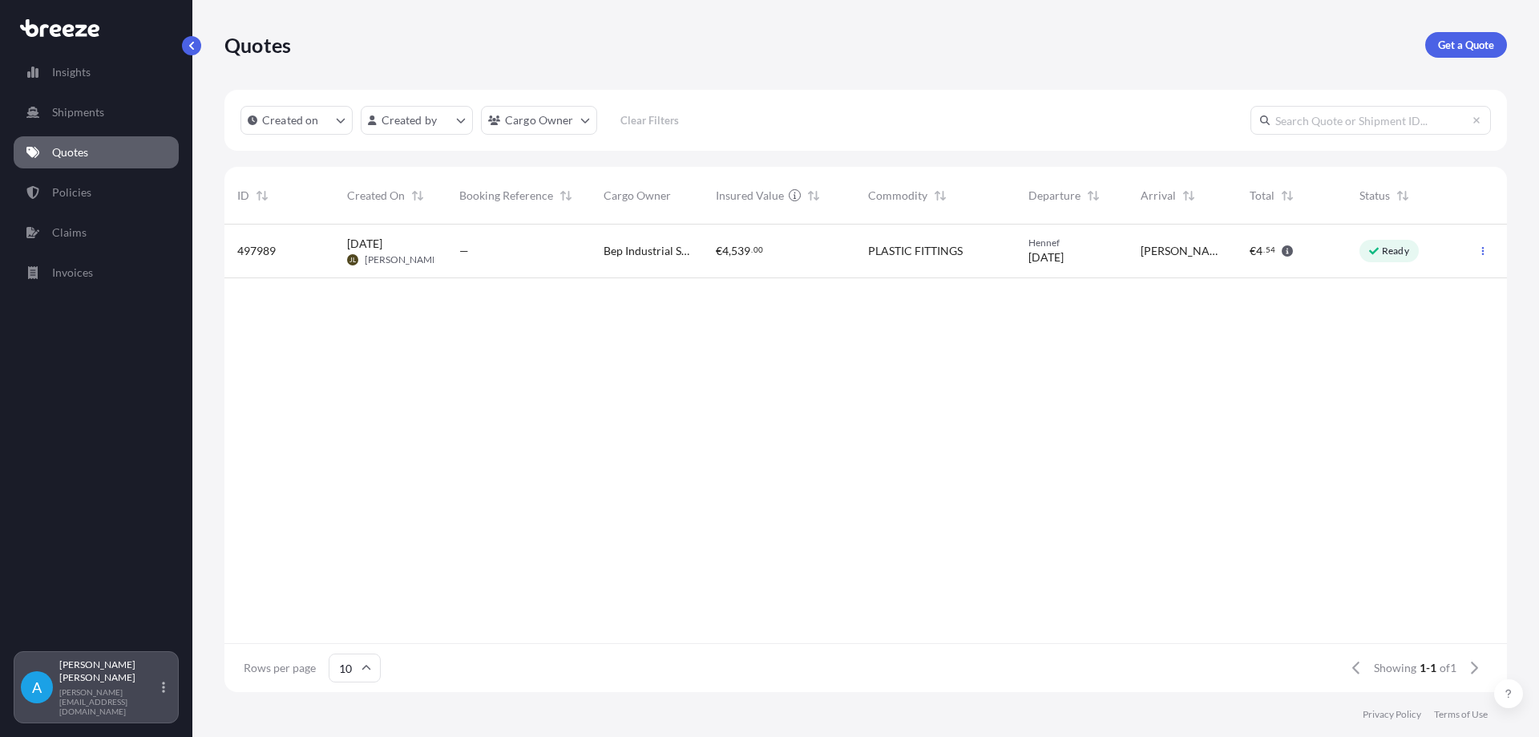
click at [154, 696] on div "[PERSON_NAME] [PERSON_NAME][EMAIL_ADDRESS][DOMAIN_NAME]" at bounding box center [115, 687] width 112 height 58
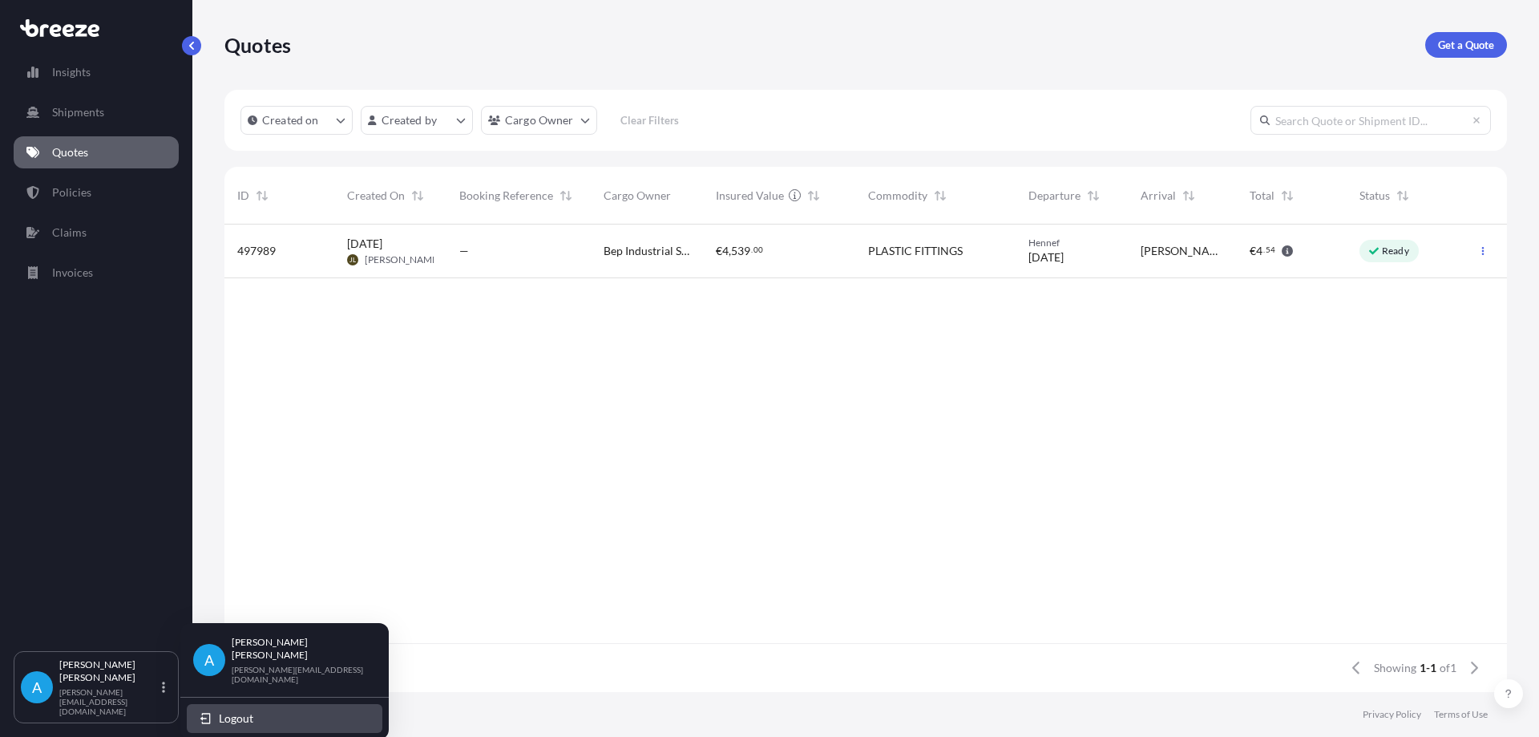
click at [239, 710] on span "Logout" at bounding box center [236, 718] width 34 height 16
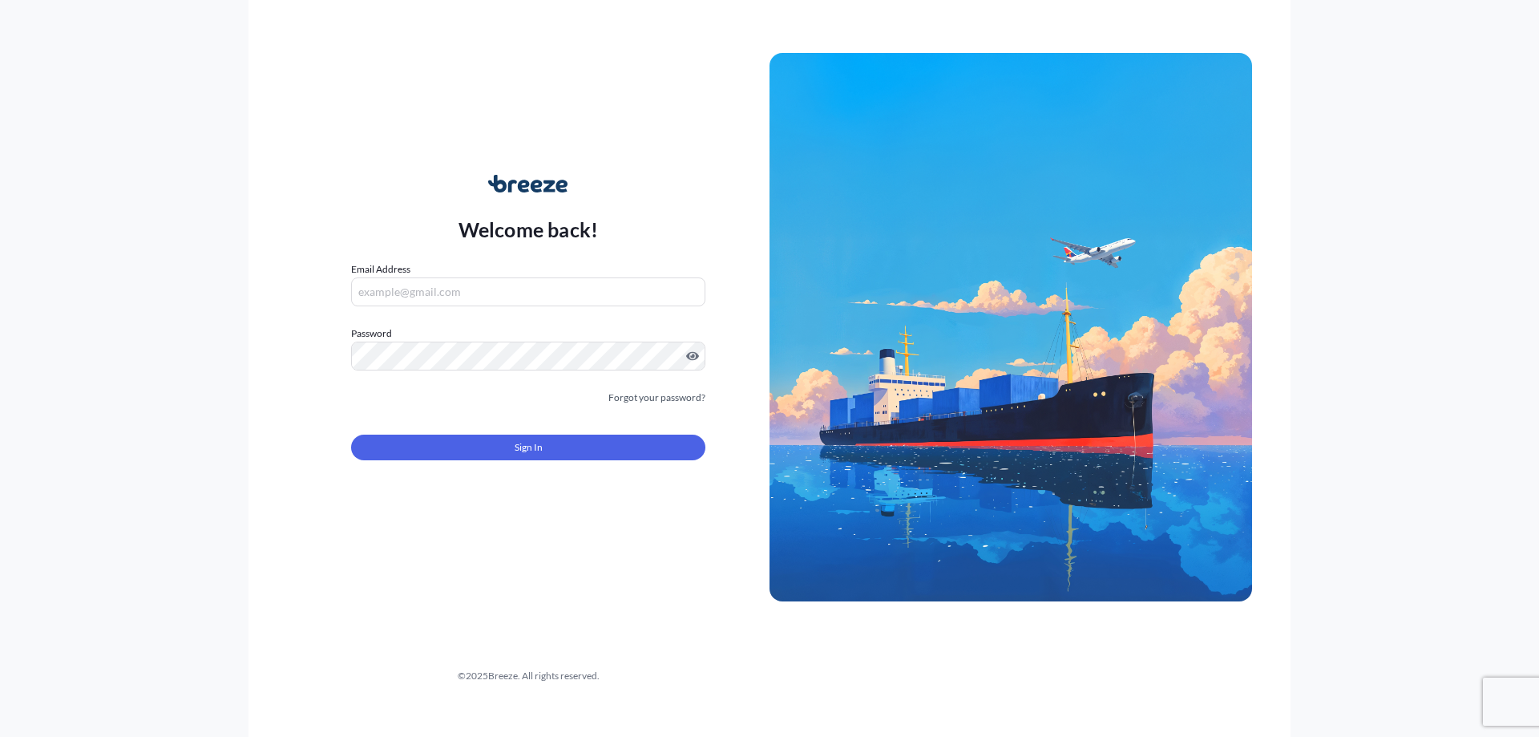
type input "[PERSON_NAME][EMAIL_ADDRESS][DOMAIN_NAME]"
